Goal: Check status: Check status

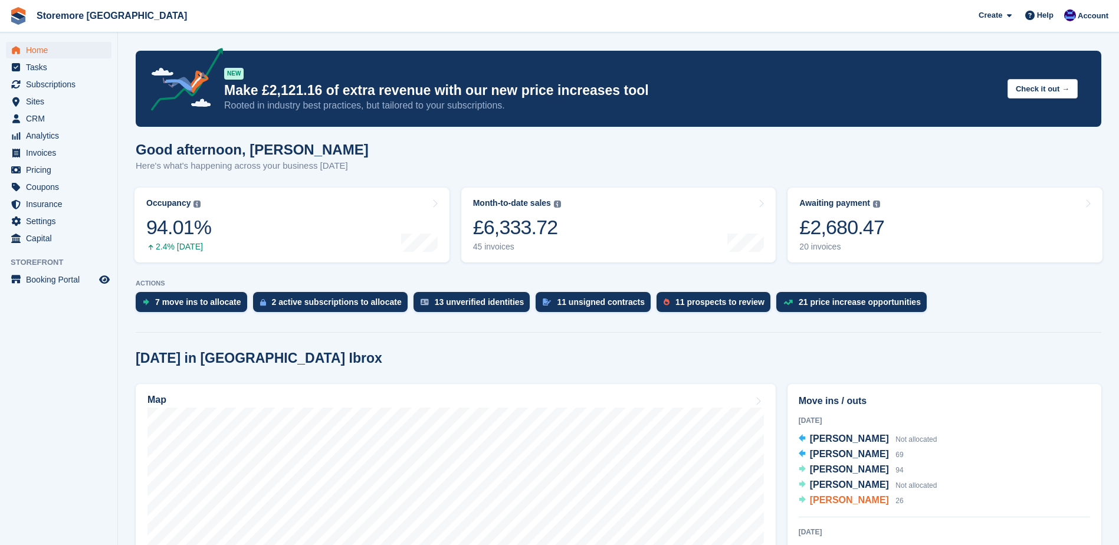
click at [869, 499] on span "[PERSON_NAME]" at bounding box center [849, 500] width 79 height 10
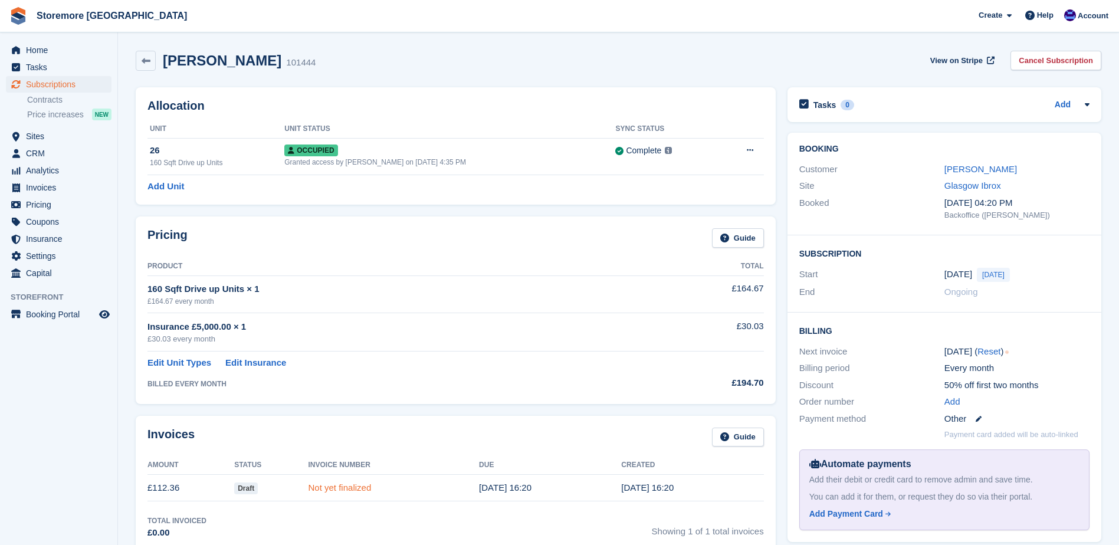
click at [324, 485] on link "Not yet finalized" at bounding box center [340, 488] width 63 height 10
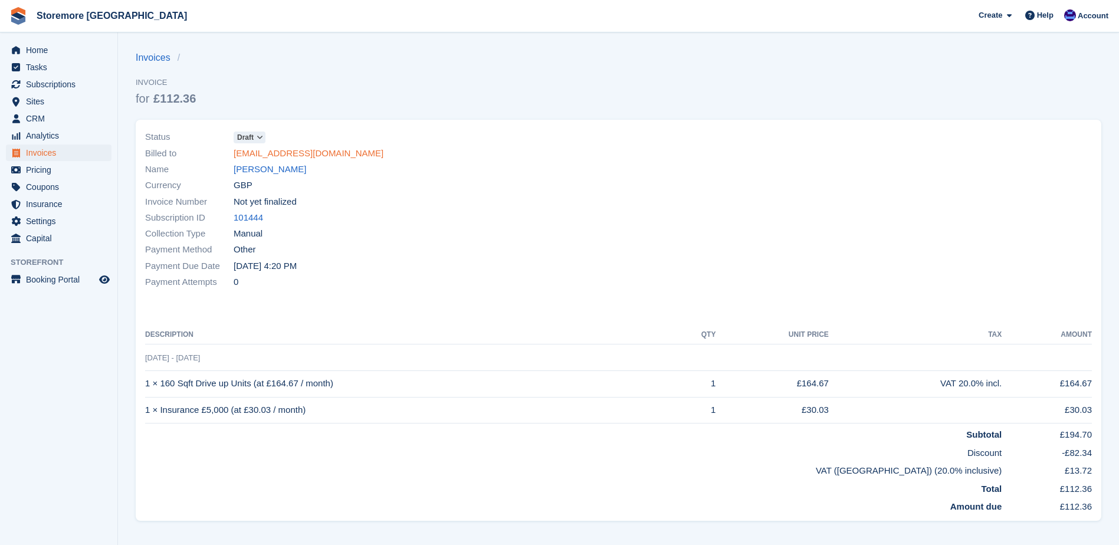
click at [280, 150] on link "l.e.lewis1214@gmail.com" at bounding box center [309, 154] width 150 height 14
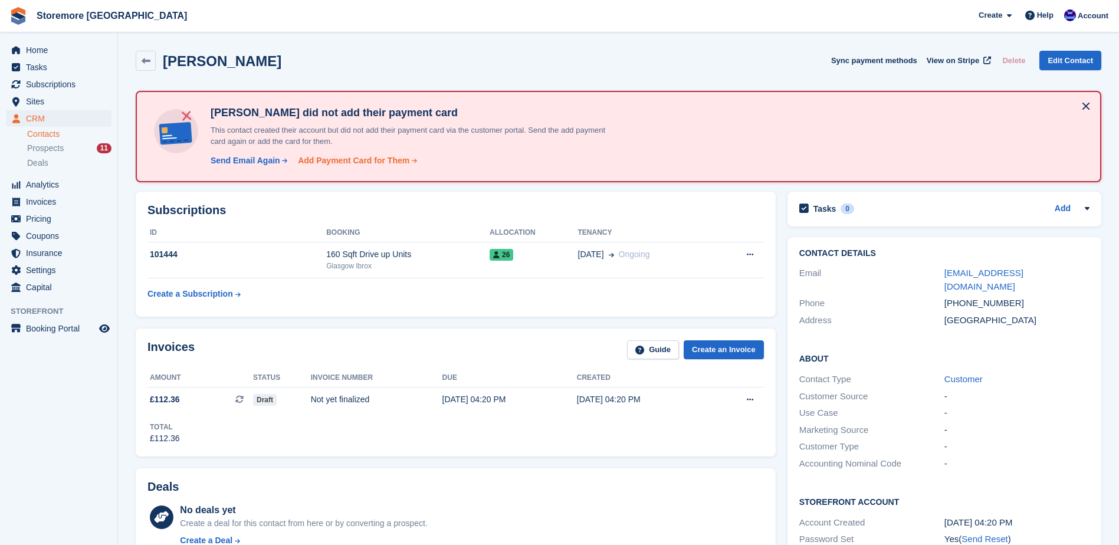
click at [344, 161] on div "Add Payment Card for Them" at bounding box center [354, 161] width 112 height 12
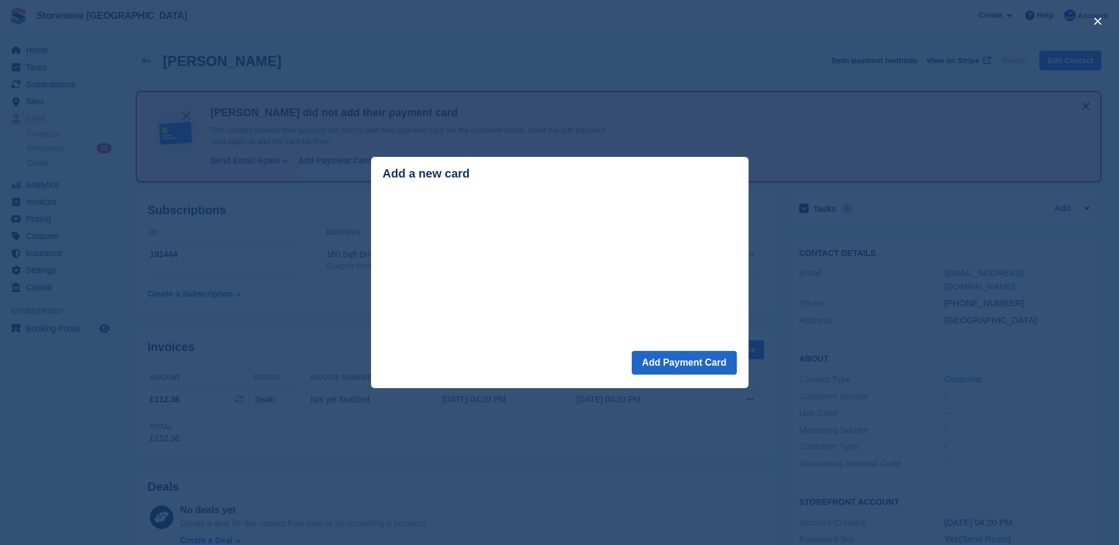
click at [613, 139] on div "close" at bounding box center [559, 272] width 1119 height 545
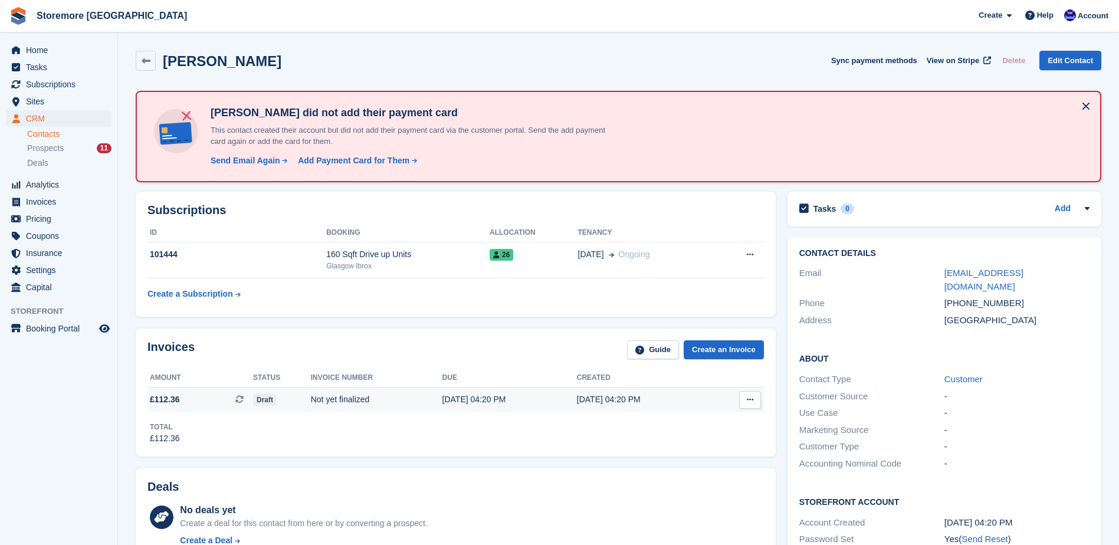
click at [760, 396] on button at bounding box center [750, 400] width 22 height 18
click at [689, 425] on p "View Subscription" at bounding box center [704, 432] width 103 height 15
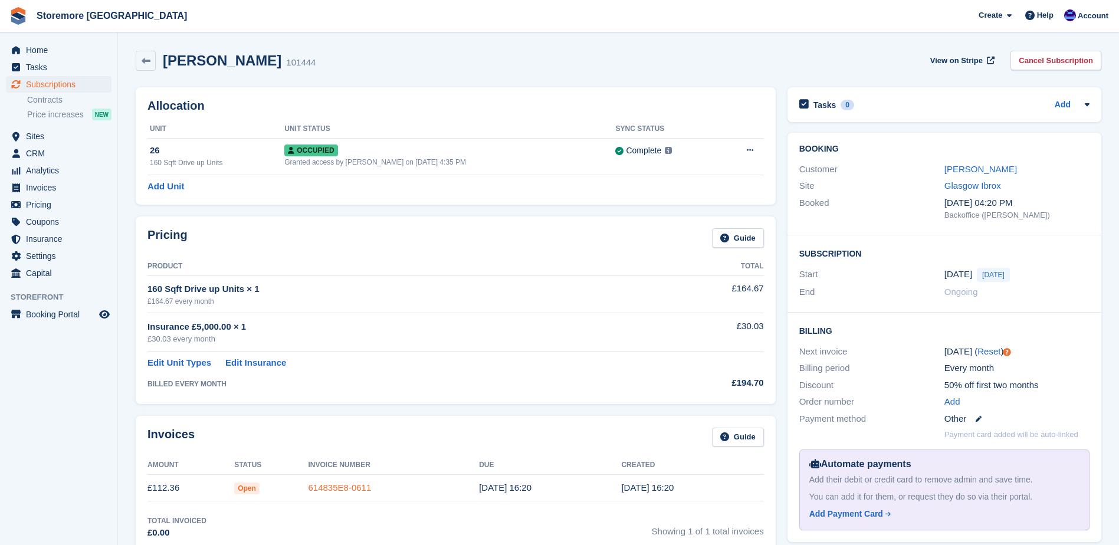
click at [349, 486] on link "614835E8-0611" at bounding box center [340, 488] width 63 height 10
